Goal: Navigation & Orientation: Find specific page/section

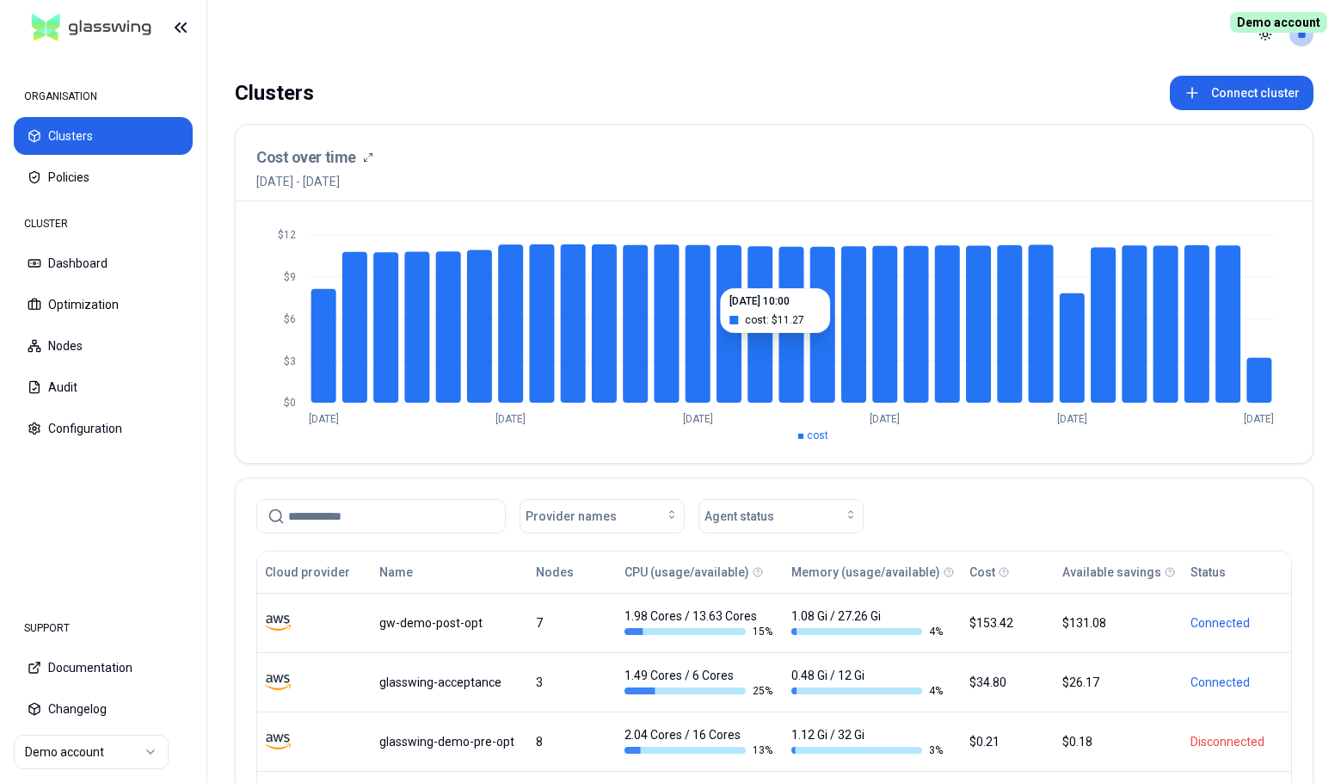
scroll to position [176, 0]
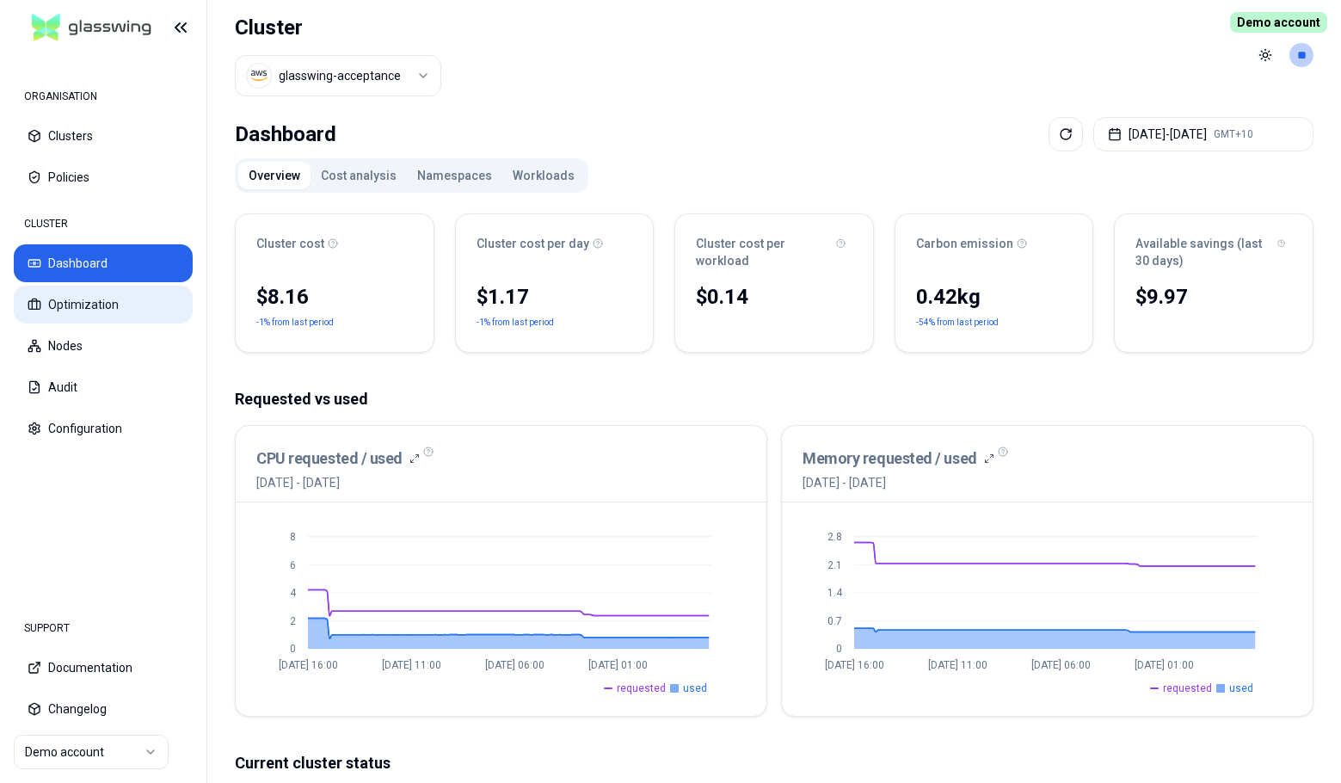
click at [119, 303] on button "Optimization" at bounding box center [103, 305] width 179 height 38
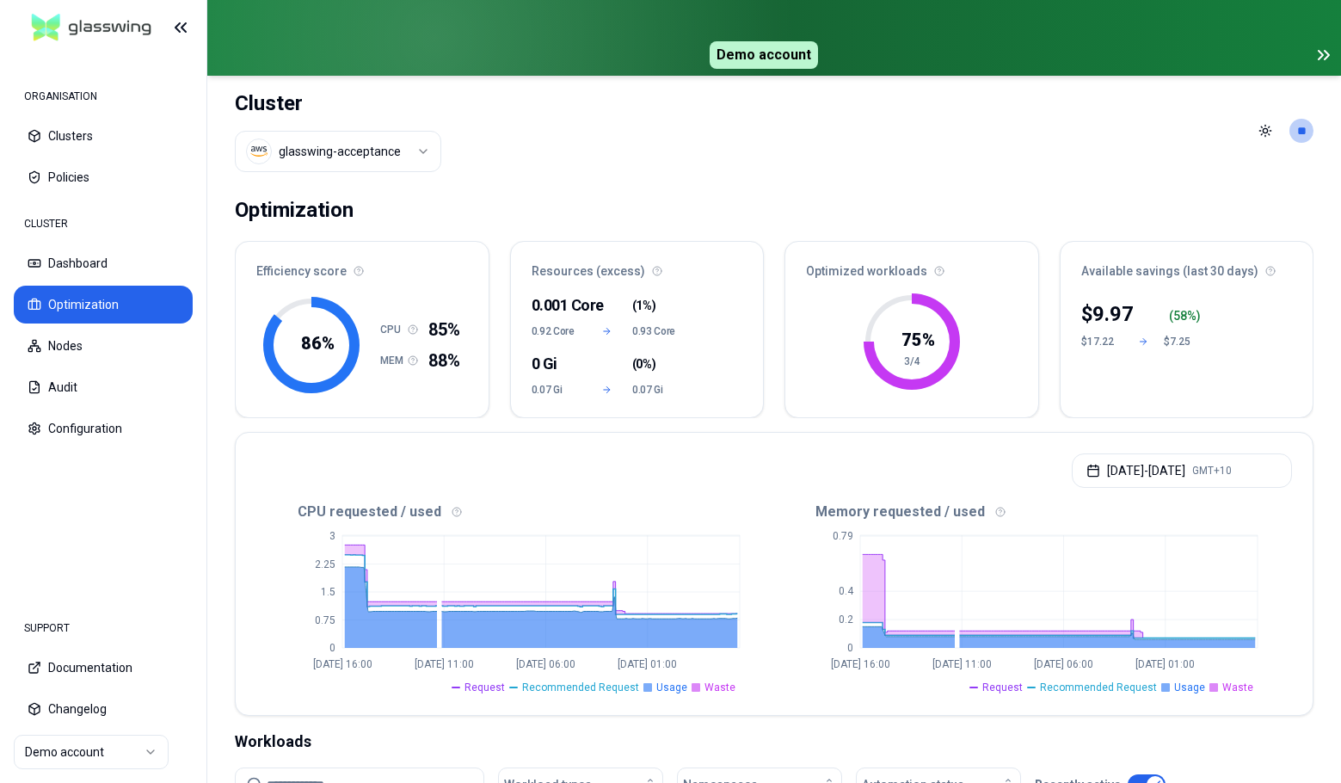
click at [1330, 56] on icon at bounding box center [1324, 55] width 21 height 21
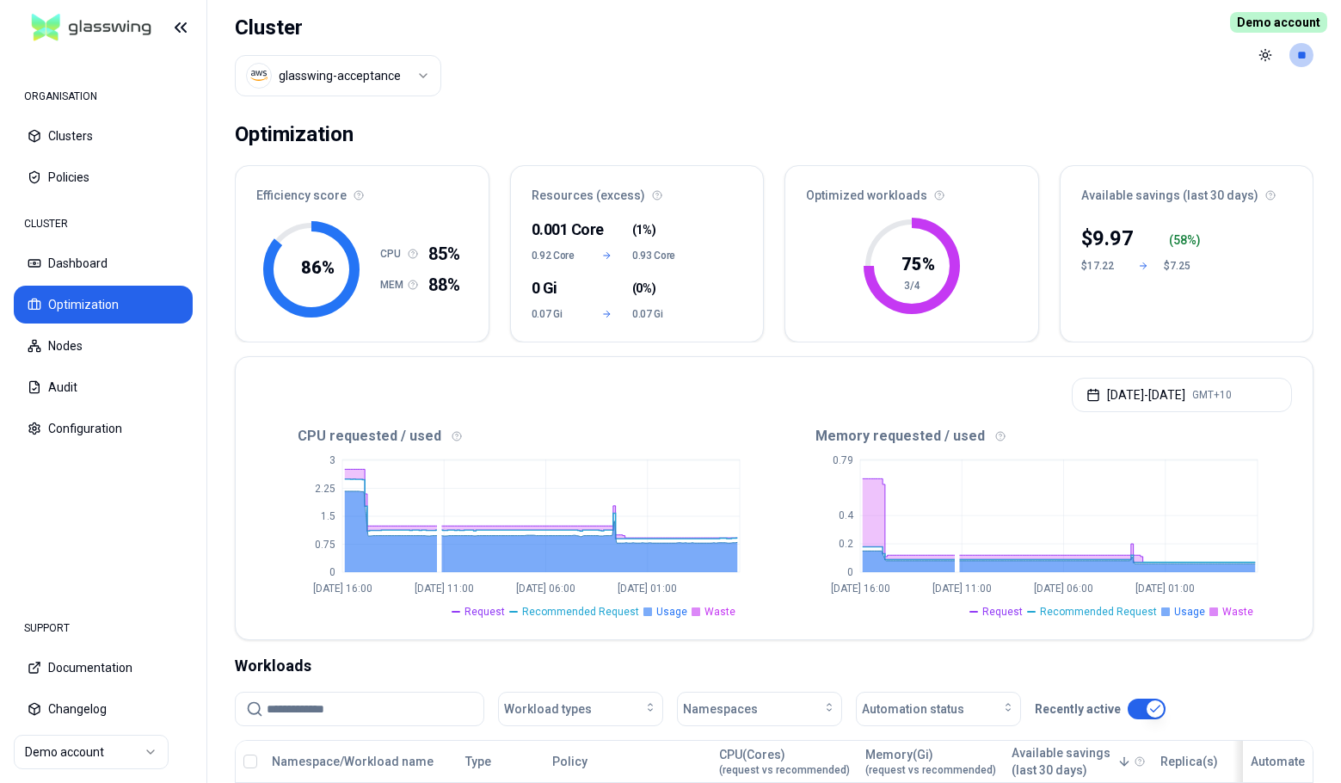
click at [723, 45] on header "Cluster glasswing-acceptance Toggle theme **" at bounding box center [774, 55] width 1134 height 110
click at [117, 755] on html "ORGANISATION Clusters Policies CLUSTER Dashboard Optimization Nodes Audit Confi…" at bounding box center [670, 391] width 1341 height 783
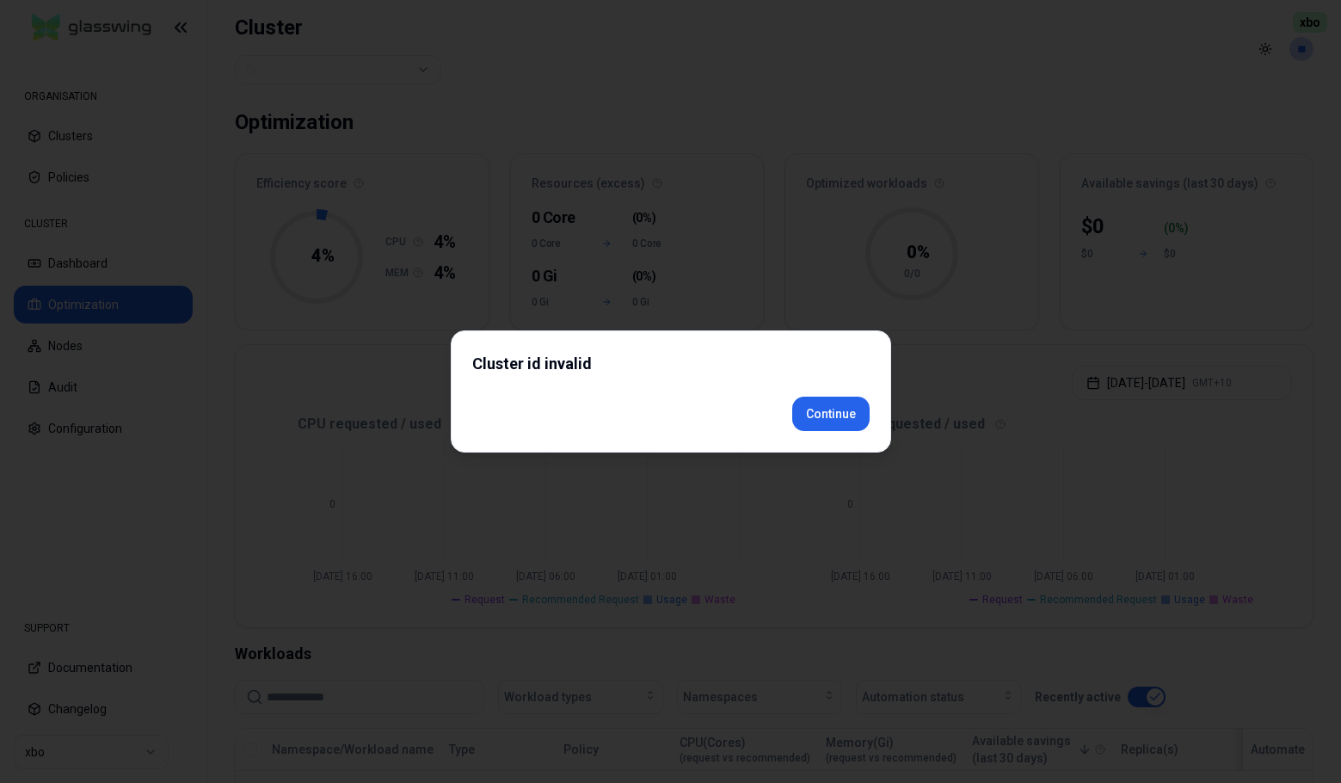
click at [858, 446] on div "Cluster id invalid Continue" at bounding box center [671, 391] width 440 height 122
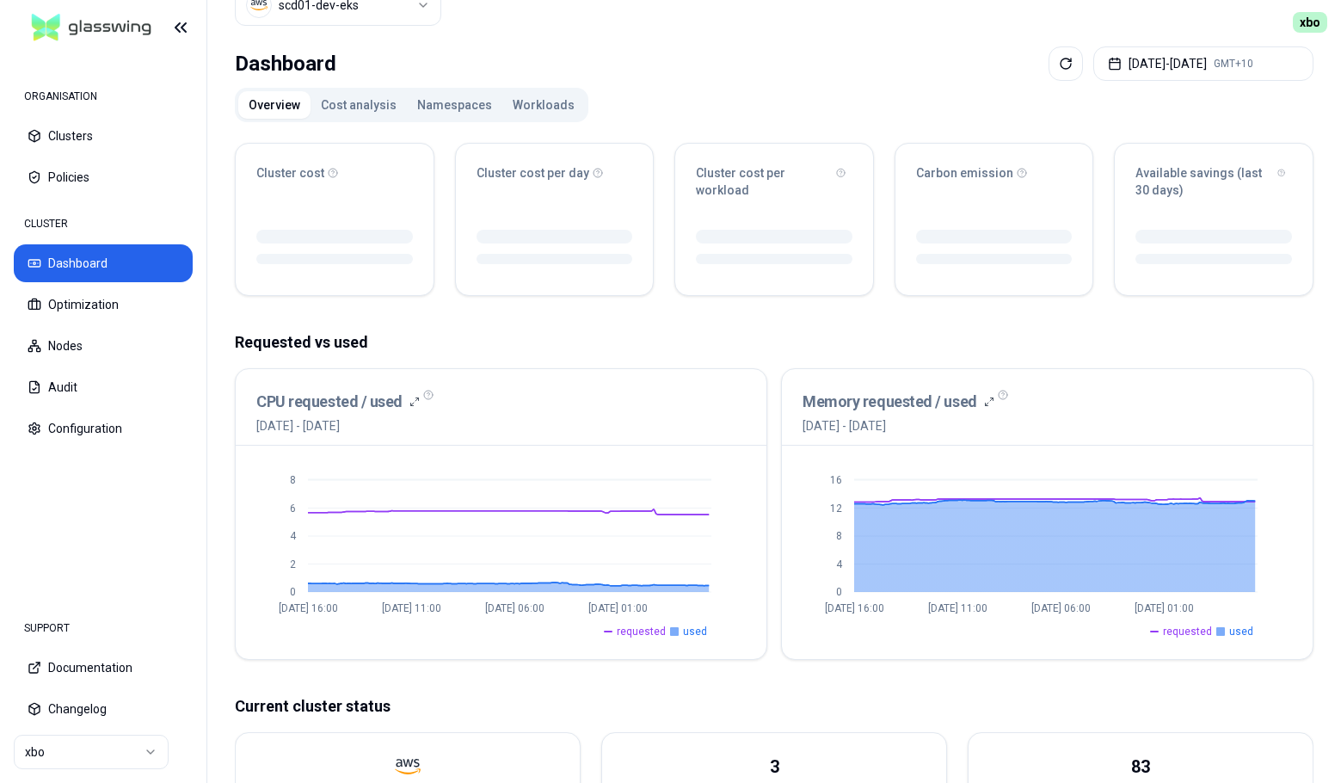
scroll to position [73, 0]
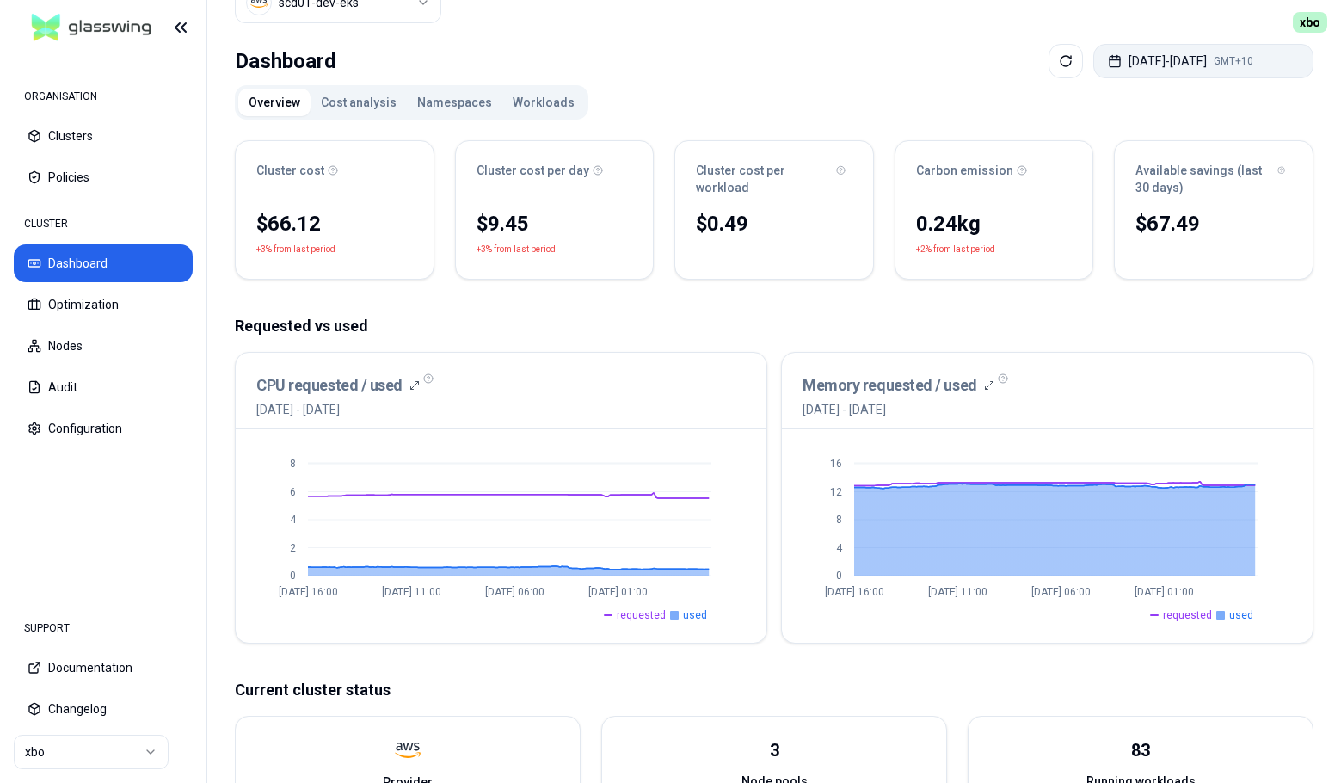
click at [1131, 71] on button "Aug 28, 2025 - Sep 04, 2025 GMT+10" at bounding box center [1203, 61] width 220 height 34
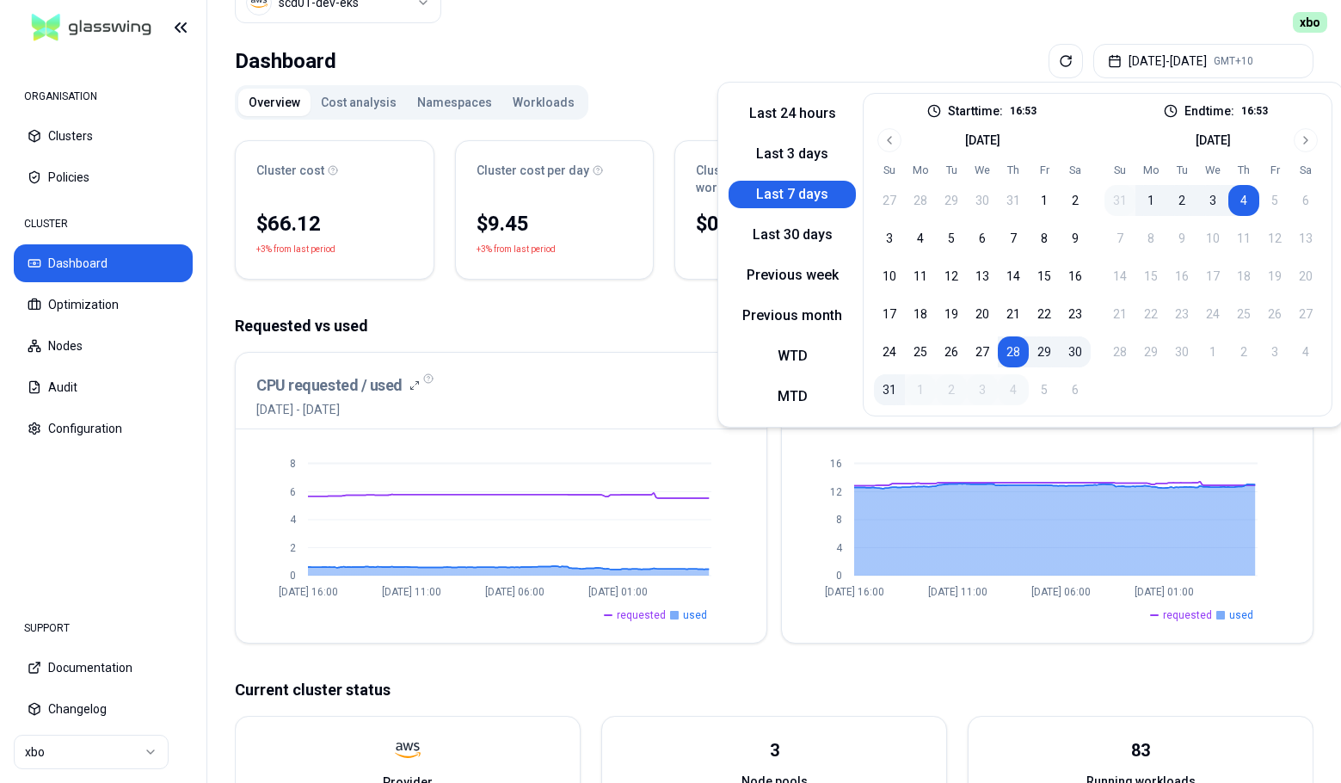
click at [698, 83] on div "Dashboard Aug 28, 2025 - Sep 04, 2025 GMT+10 Overview Cost analysis Namespaces …" at bounding box center [774, 624] width 1134 height 1174
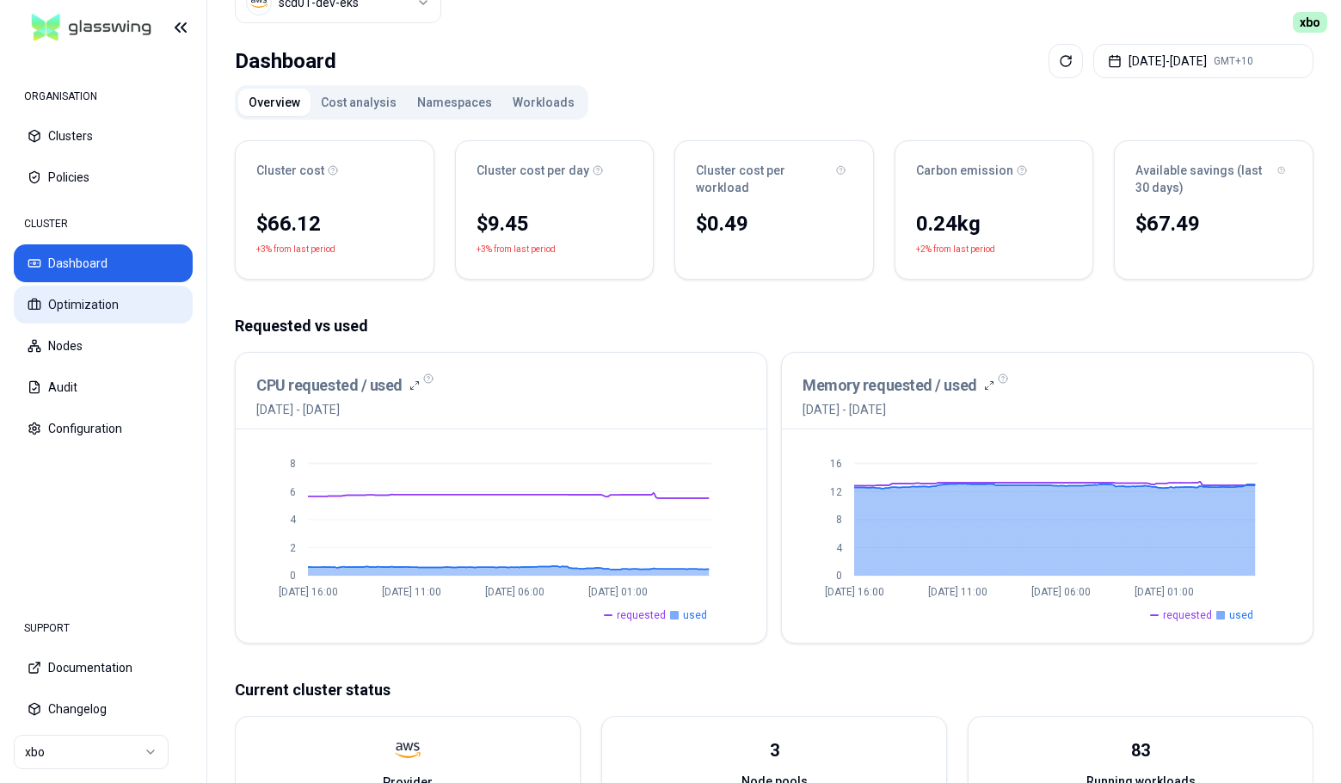
click at [97, 298] on button "Optimization" at bounding box center [103, 305] width 179 height 38
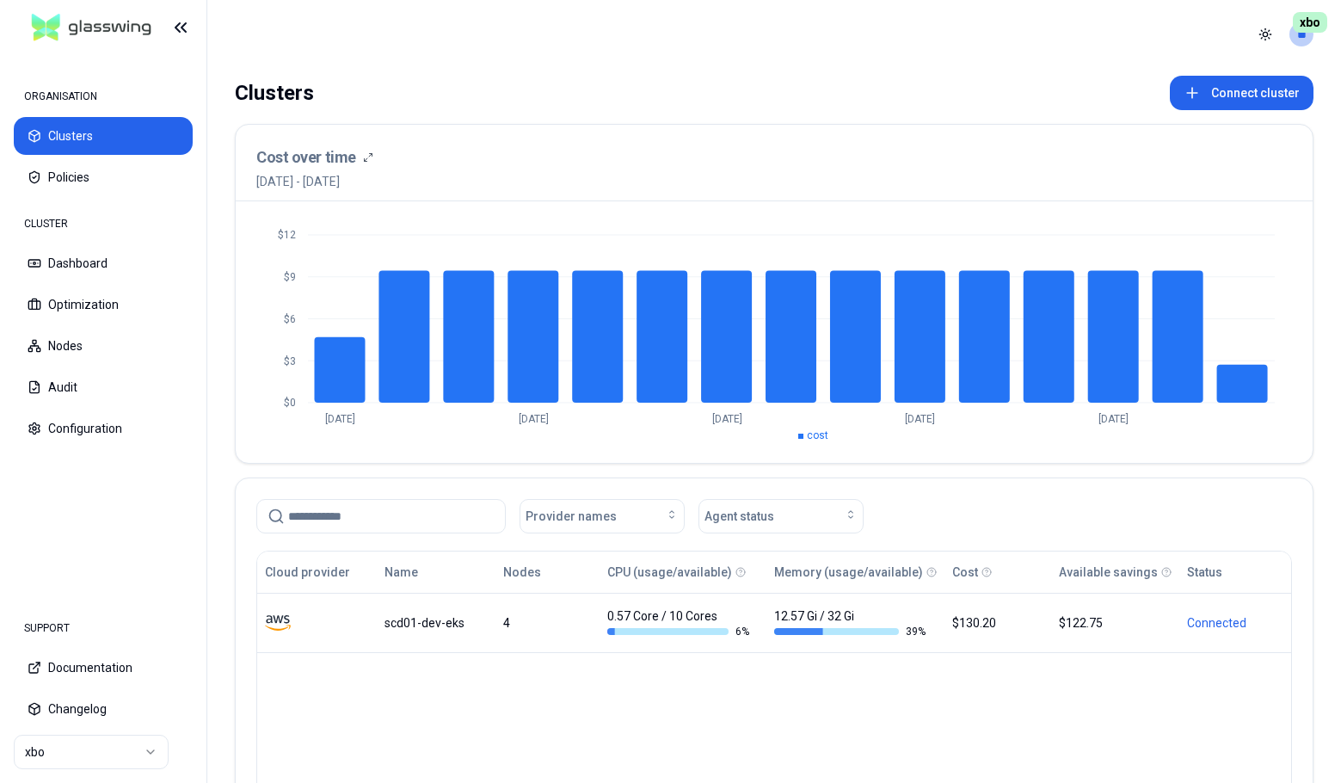
click at [94, 748] on html "ORGANISATION Clusters Policies CLUSTER Dashboard Optimization Nodes Audit Confi…" at bounding box center [670, 391] width 1341 height 783
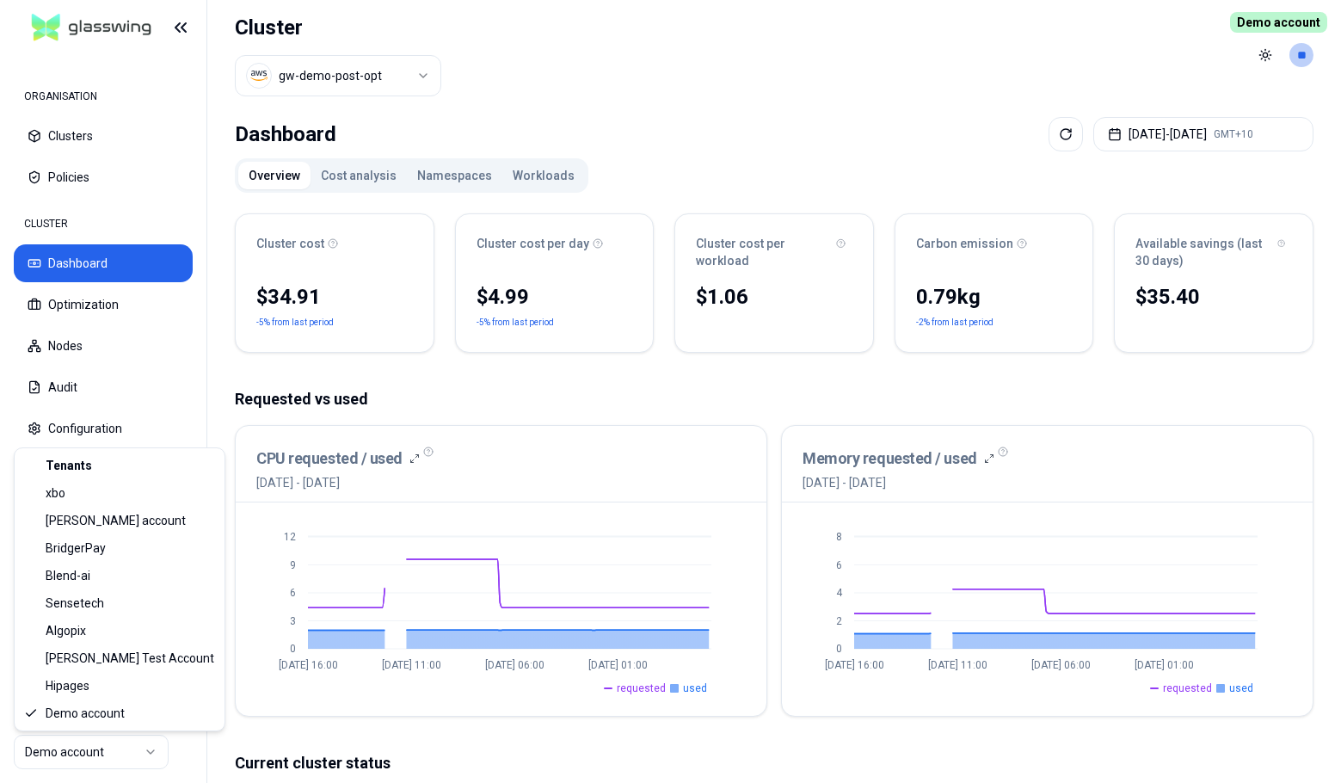
click at [101, 764] on html "ORGANISATION Clusters Policies CLUSTER Dashboard Optimization Nodes Audit Confi…" at bounding box center [670, 391] width 1341 height 783
click at [120, 746] on html "ORGANISATION Clusters Policies CLUSTER Dashboard Optimization Nodes Audit Confi…" at bounding box center [670, 391] width 1341 height 783
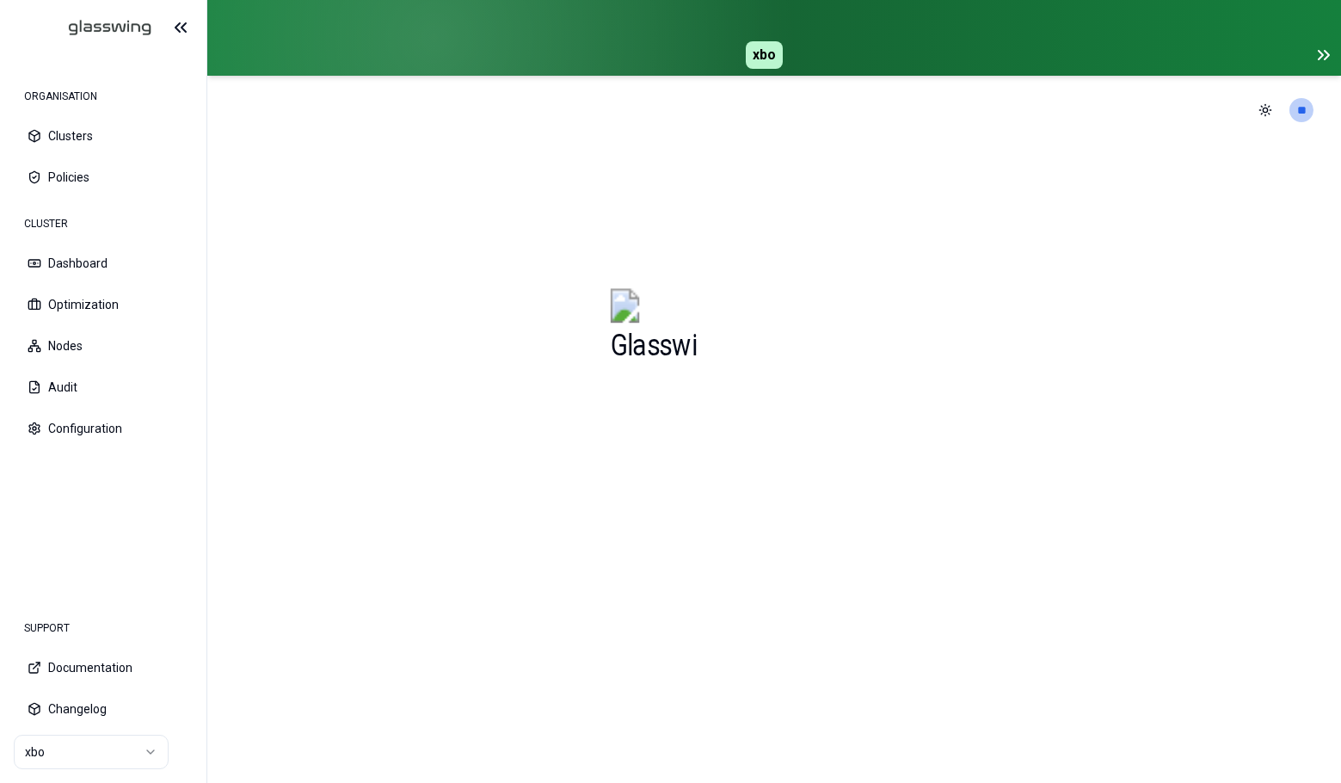
click at [1325, 54] on icon at bounding box center [1324, 55] width 21 height 21
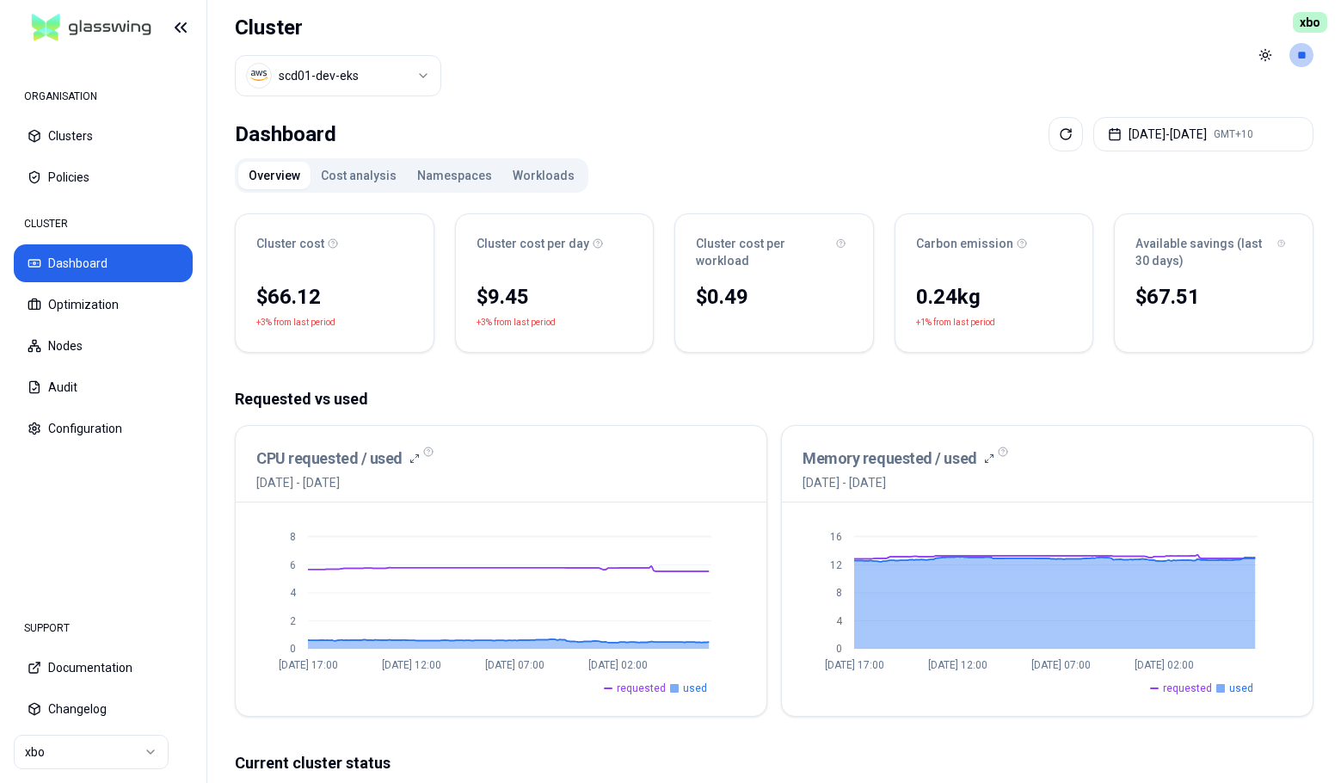
drag, startPoint x: 830, startPoint y: 51, endPoint x: 763, endPoint y: 7, distance: 80.2
click at [830, 51] on header "Cluster scd01-dev-eks Toggle theme **" at bounding box center [774, 55] width 1134 height 110
